Goal: Find specific page/section: Find specific page/section

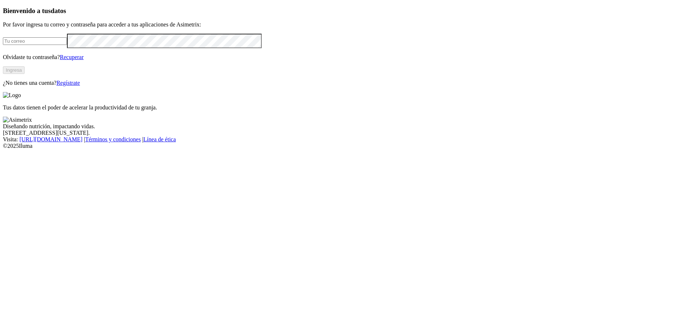
type input "[PERSON_NAME][EMAIL_ADDRESS][DOMAIN_NAME]"
drag, startPoint x: 0, startPoint y: 0, endPoint x: 110, endPoint y: 100, distance: 148.2
click at [67, 45] on input "[PERSON_NAME][EMAIL_ADDRESS][DOMAIN_NAME]" at bounding box center [35, 41] width 64 height 8
click at [25, 74] on button "Ingresa" at bounding box center [14, 70] width 22 height 8
